Goal: Task Accomplishment & Management: Complete application form

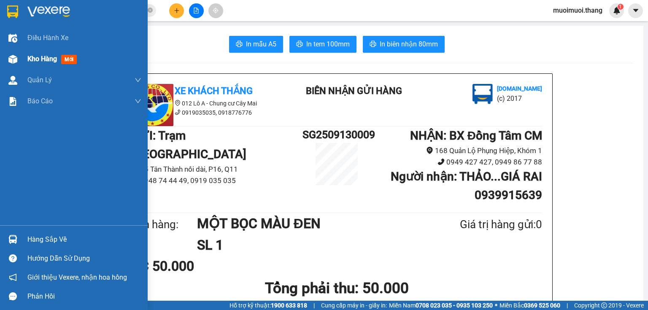
click at [38, 59] on span "Kho hàng" at bounding box center [42, 59] width 30 height 8
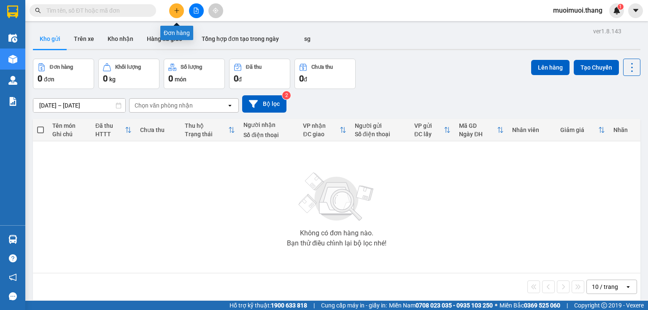
click at [176, 13] on icon "plus" at bounding box center [176, 10] width 0 height 5
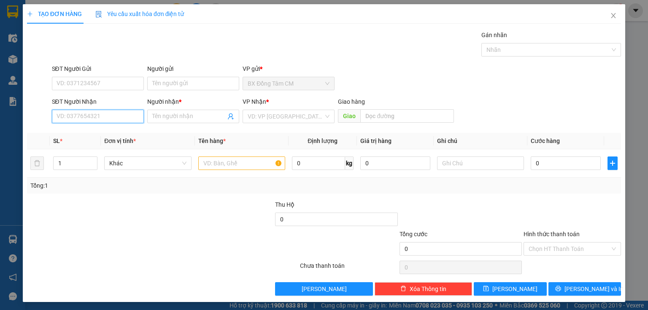
click at [99, 117] on input "SĐT Người Nhận" at bounding box center [98, 117] width 92 height 14
type input "0908441779"
click at [185, 115] on input "Người nhận *" at bounding box center [188, 116] width 73 height 9
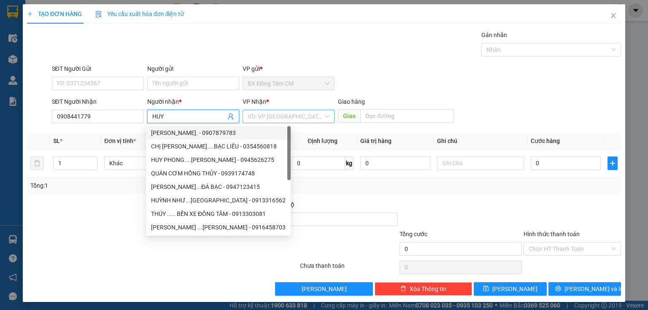
type input "HUY"
click at [253, 116] on input "search" at bounding box center [286, 116] width 76 height 13
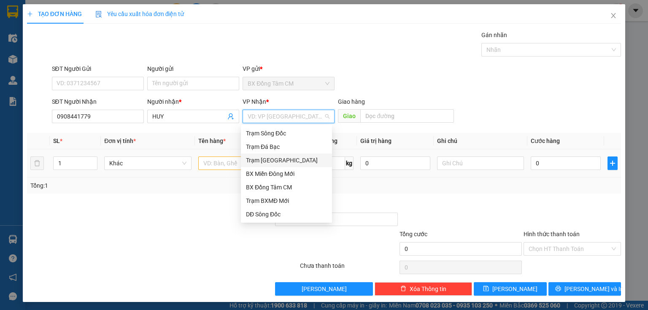
click at [265, 160] on div "Trạm [GEOGRAPHIC_DATA]" at bounding box center [286, 160] width 81 height 9
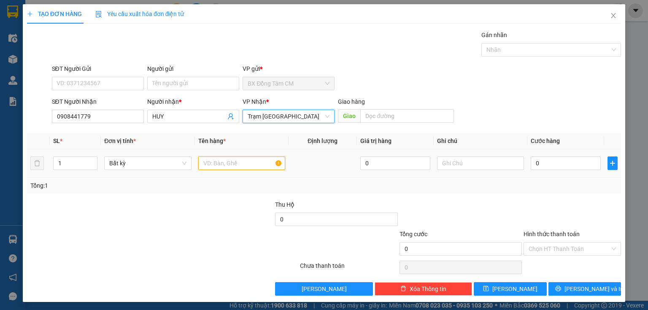
click at [219, 165] on input "text" at bounding box center [241, 164] width 87 height 14
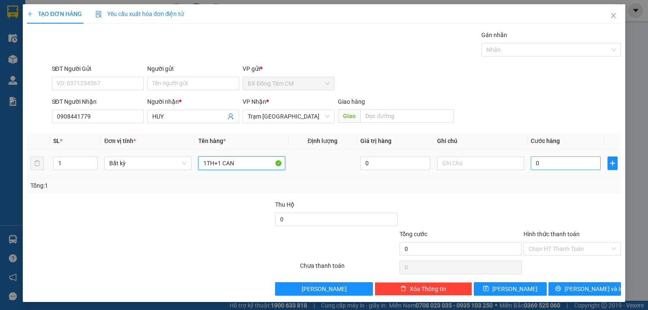
type input "1TH+1 CAN"
click at [542, 167] on input "0" at bounding box center [566, 164] width 70 height 14
type input "8"
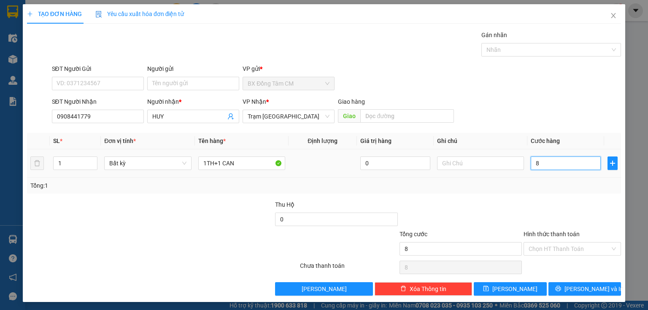
type input "80"
type input "800"
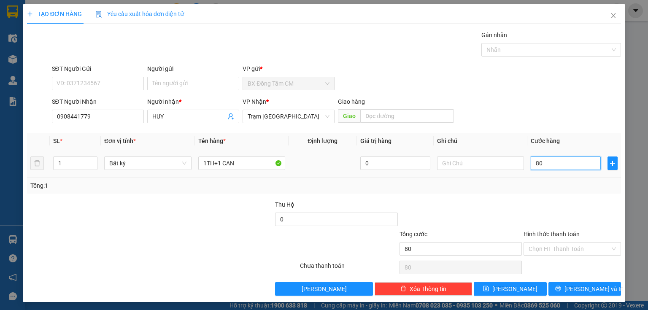
type input "800"
type input "8.000"
type input "80.000"
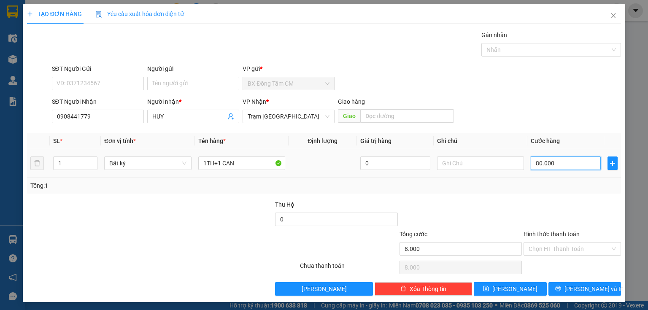
type input "80.000"
click at [450, 163] on input "text" at bounding box center [480, 164] width 87 height 14
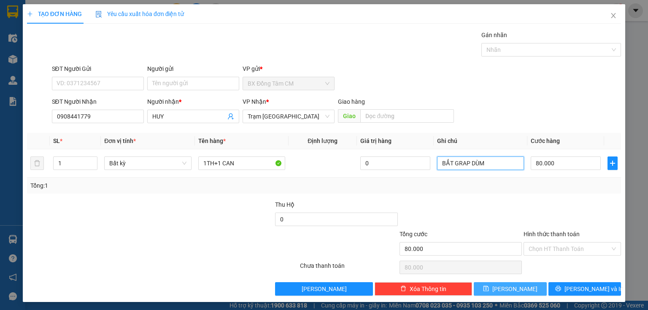
type input "BẮT GRAP DÙM"
click at [519, 287] on button "Lưu" at bounding box center [510, 289] width 73 height 14
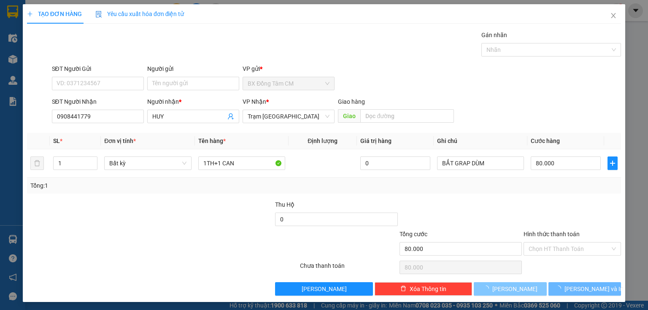
type input "0"
